Goal: Navigation & Orientation: Find specific page/section

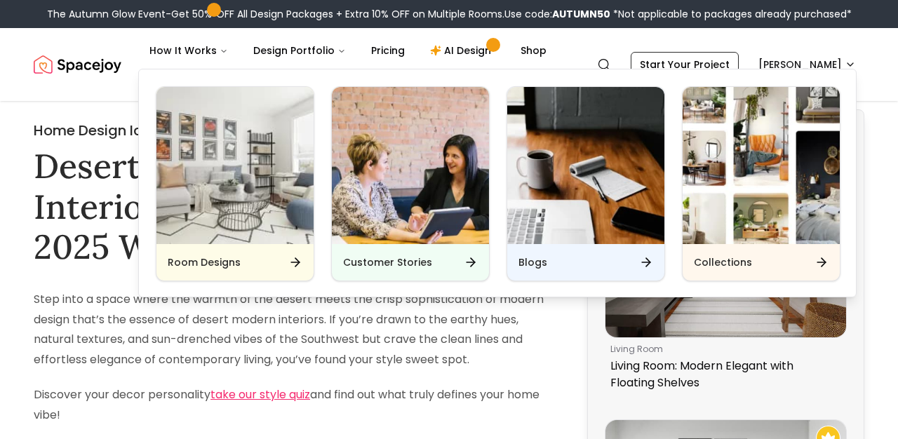
scroll to position [2060, 0]
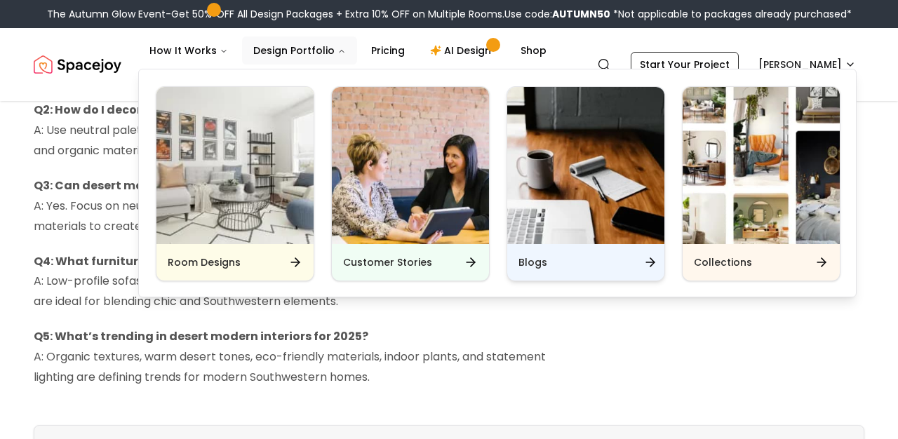
click at [533, 255] on h6 "Blogs" at bounding box center [533, 262] width 29 height 14
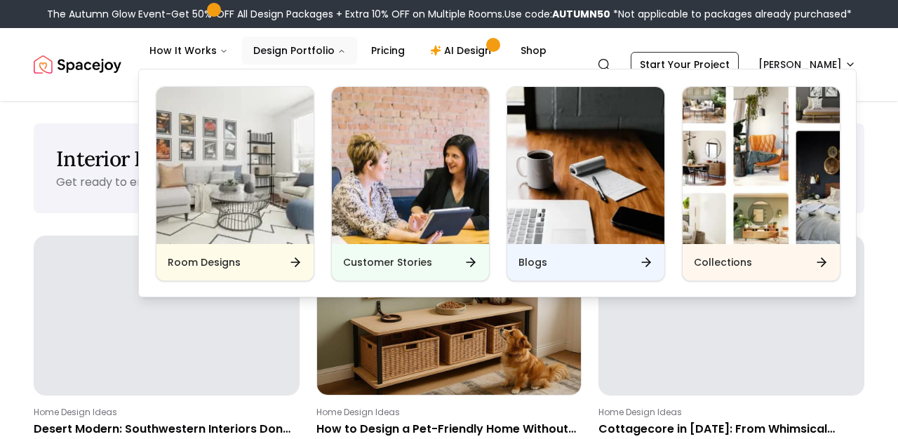
scroll to position [98, 0]
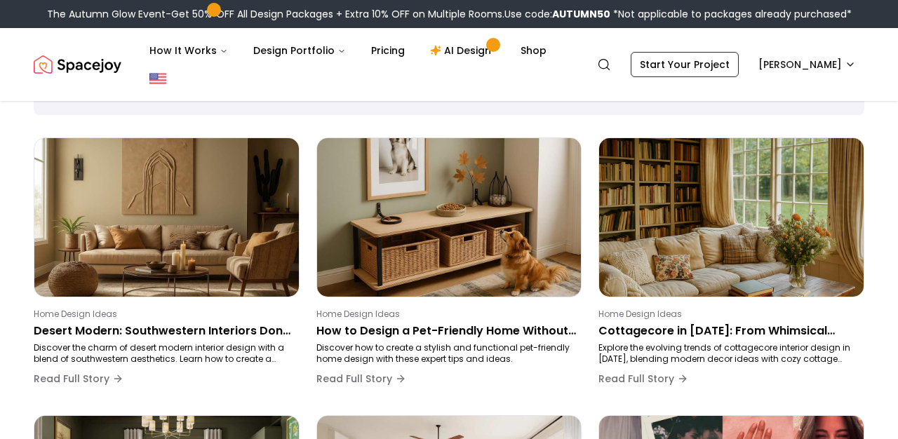
scroll to position [98, 0]
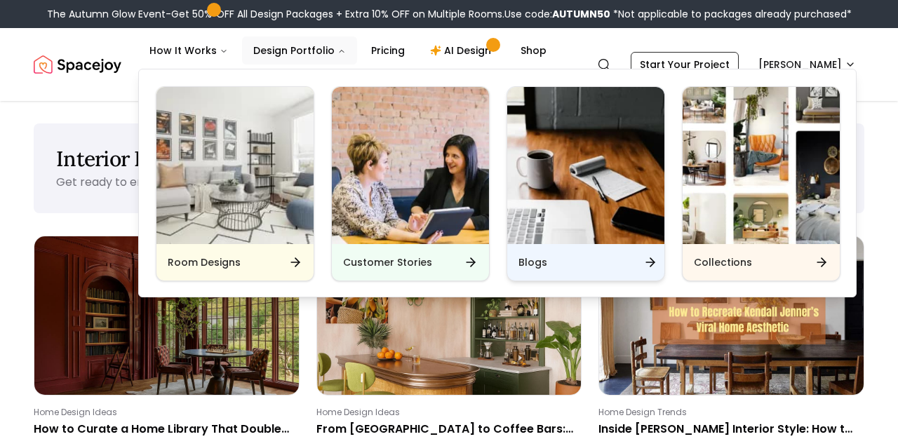
click at [641, 275] on div "Blogs" at bounding box center [585, 262] width 157 height 36
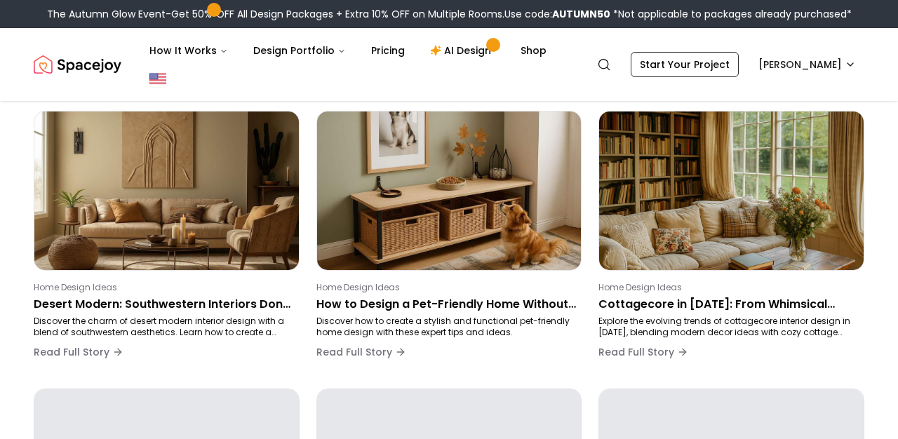
scroll to position [131, 0]
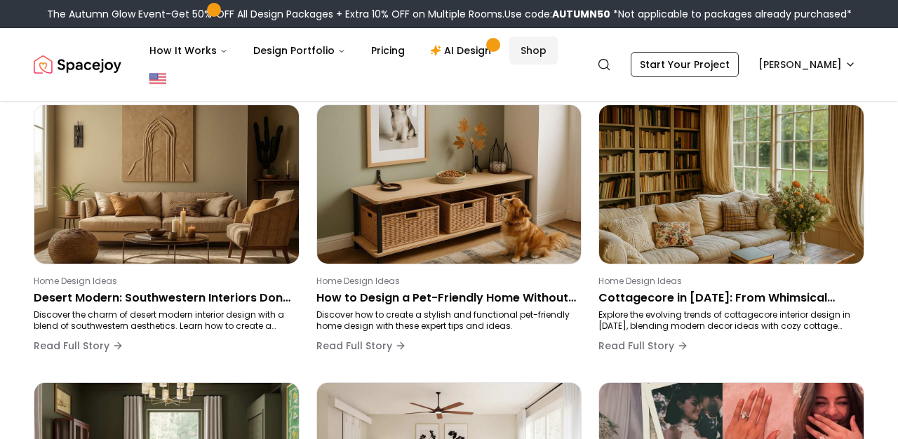
click at [521, 51] on link "Shop" at bounding box center [533, 50] width 48 height 28
